Goal: Transaction & Acquisition: Purchase product/service

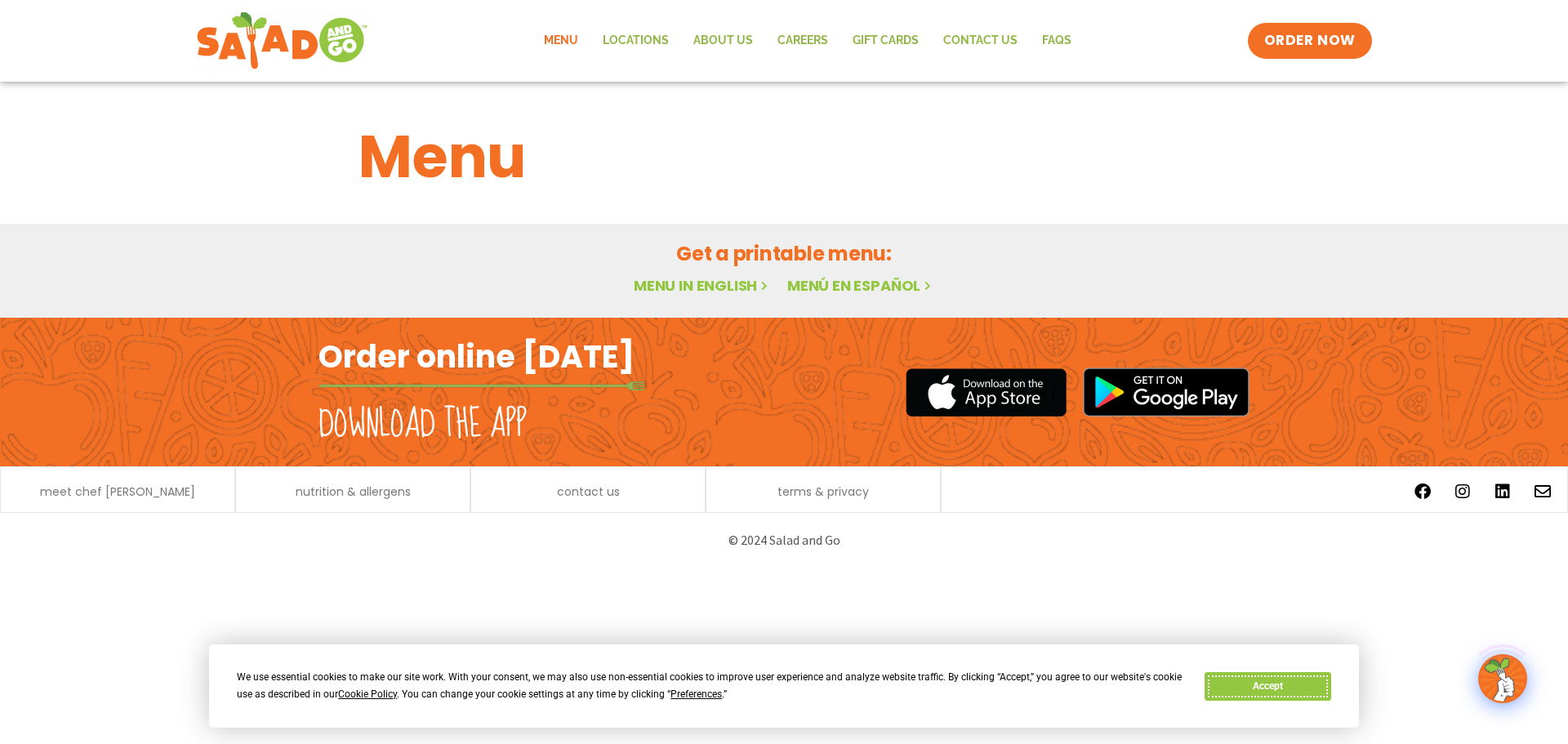
click at [1276, 685] on button "Accept" at bounding box center [1267, 686] width 126 height 28
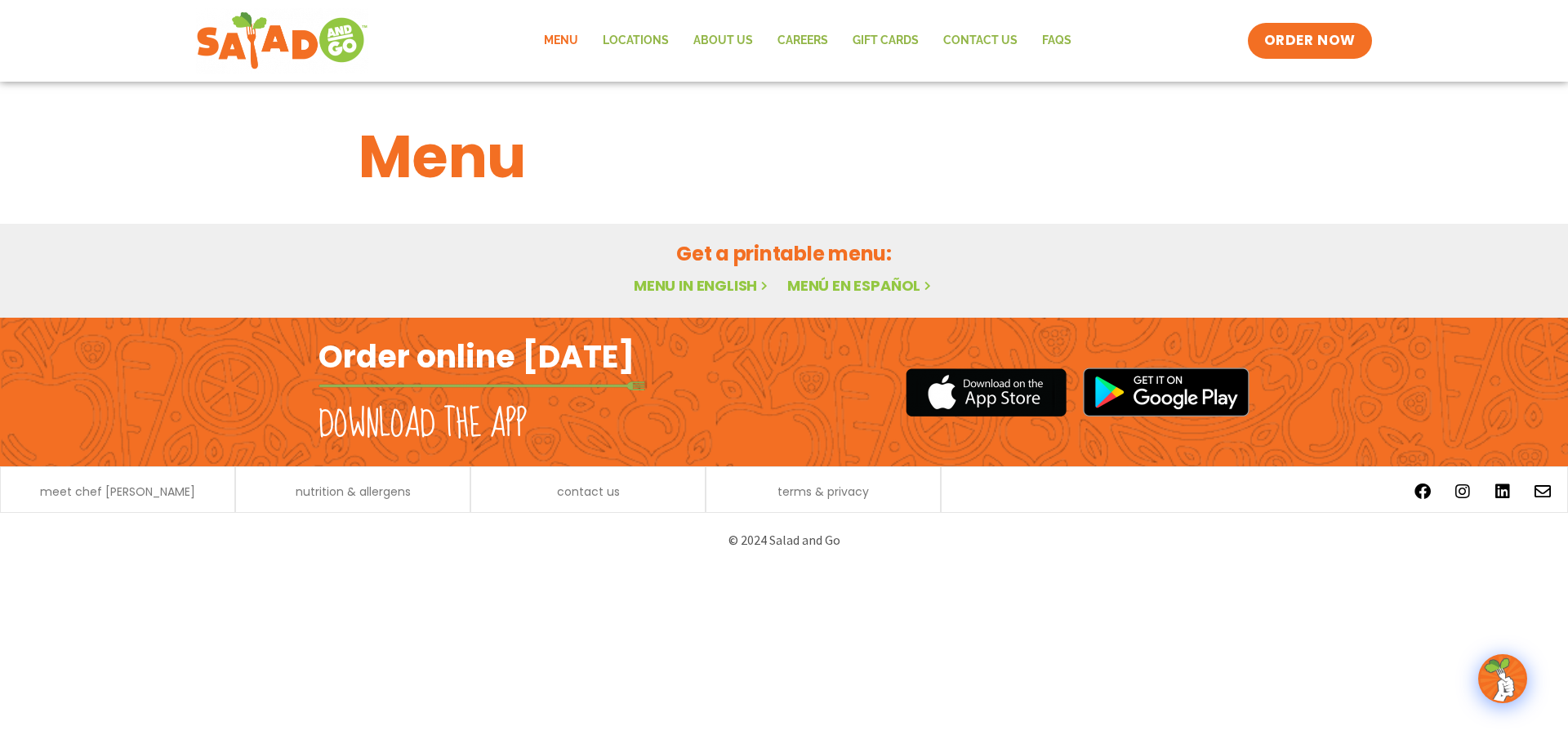
click at [450, 355] on h2 "Order online [DATE]" at bounding box center [476, 357] width 316 height 40
click at [193, 485] on div "meet chef [PERSON_NAME]" at bounding box center [118, 492] width 218 height 18
click at [798, 550] on p "© 2024 Salad and Go" at bounding box center [784, 540] width 914 height 22
click at [723, 284] on link "Menu in English" at bounding box center [702, 285] width 138 height 20
click at [672, 284] on link "Menu in English" at bounding box center [702, 285] width 138 height 20
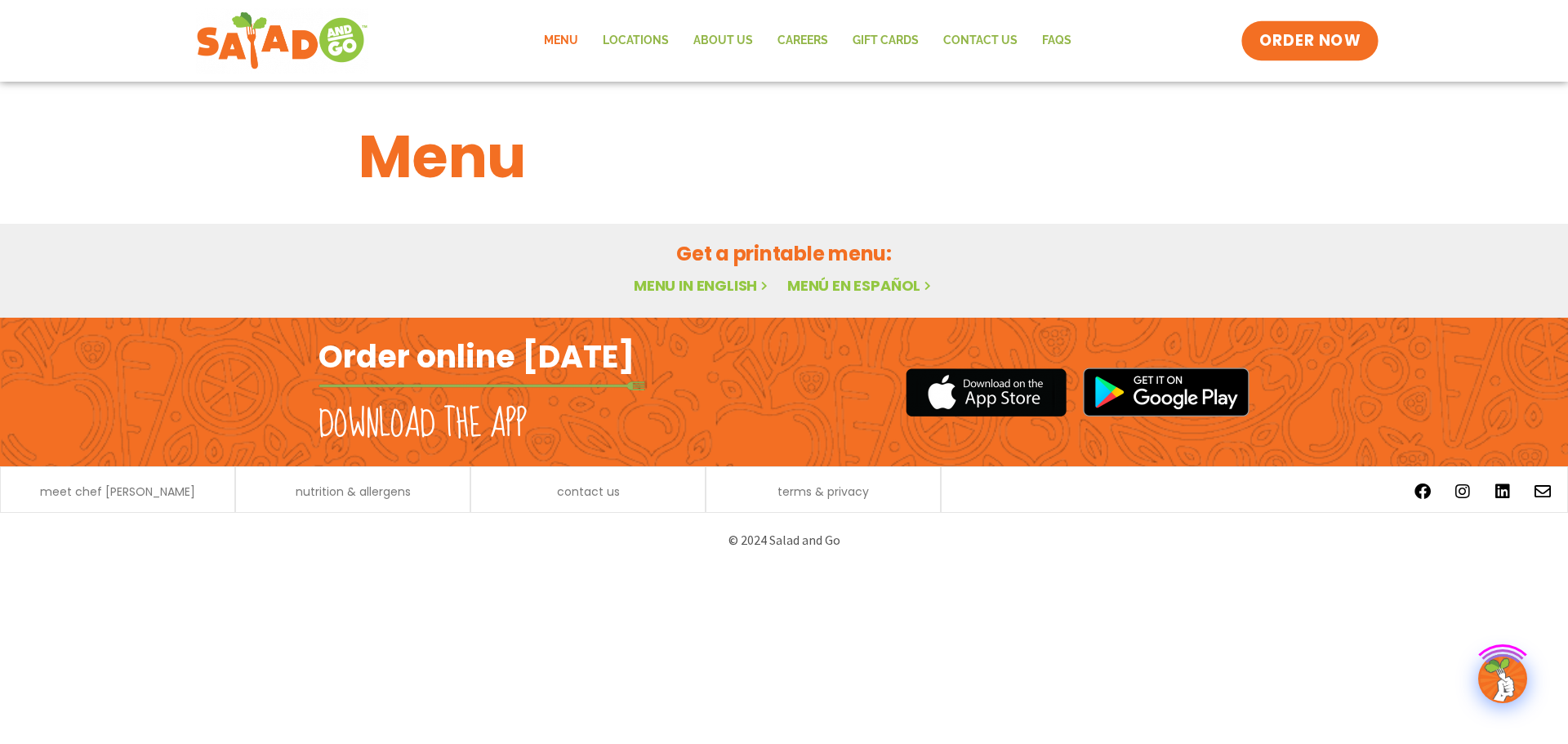
click at [1275, 41] on span "ORDER NOW" at bounding box center [1310, 40] width 101 height 21
